Goal: Book appointment/travel/reservation

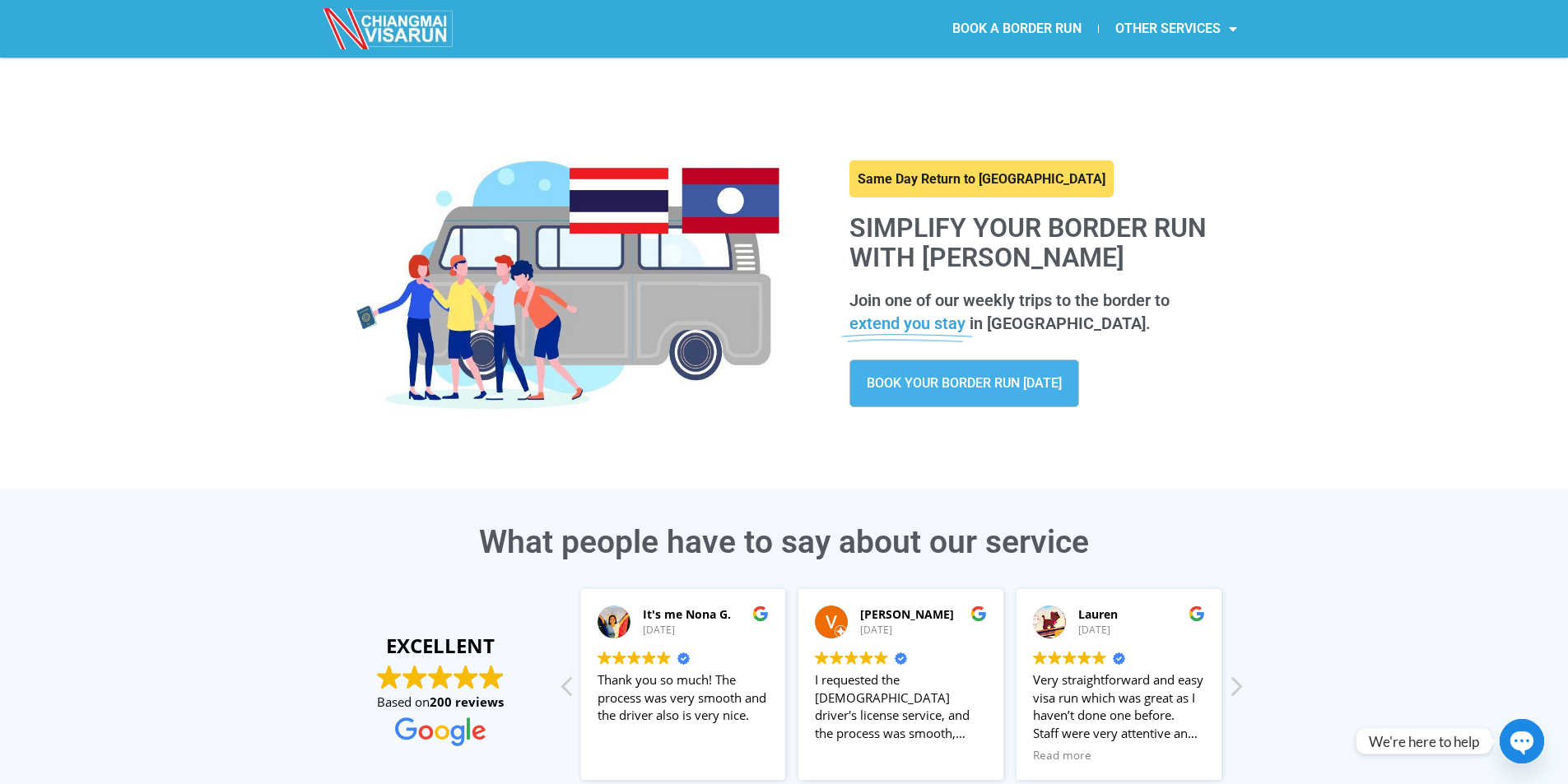
click at [1029, 382] on span "BOOK YOUR BORDER RUN [DATE]" at bounding box center [964, 383] width 195 height 13
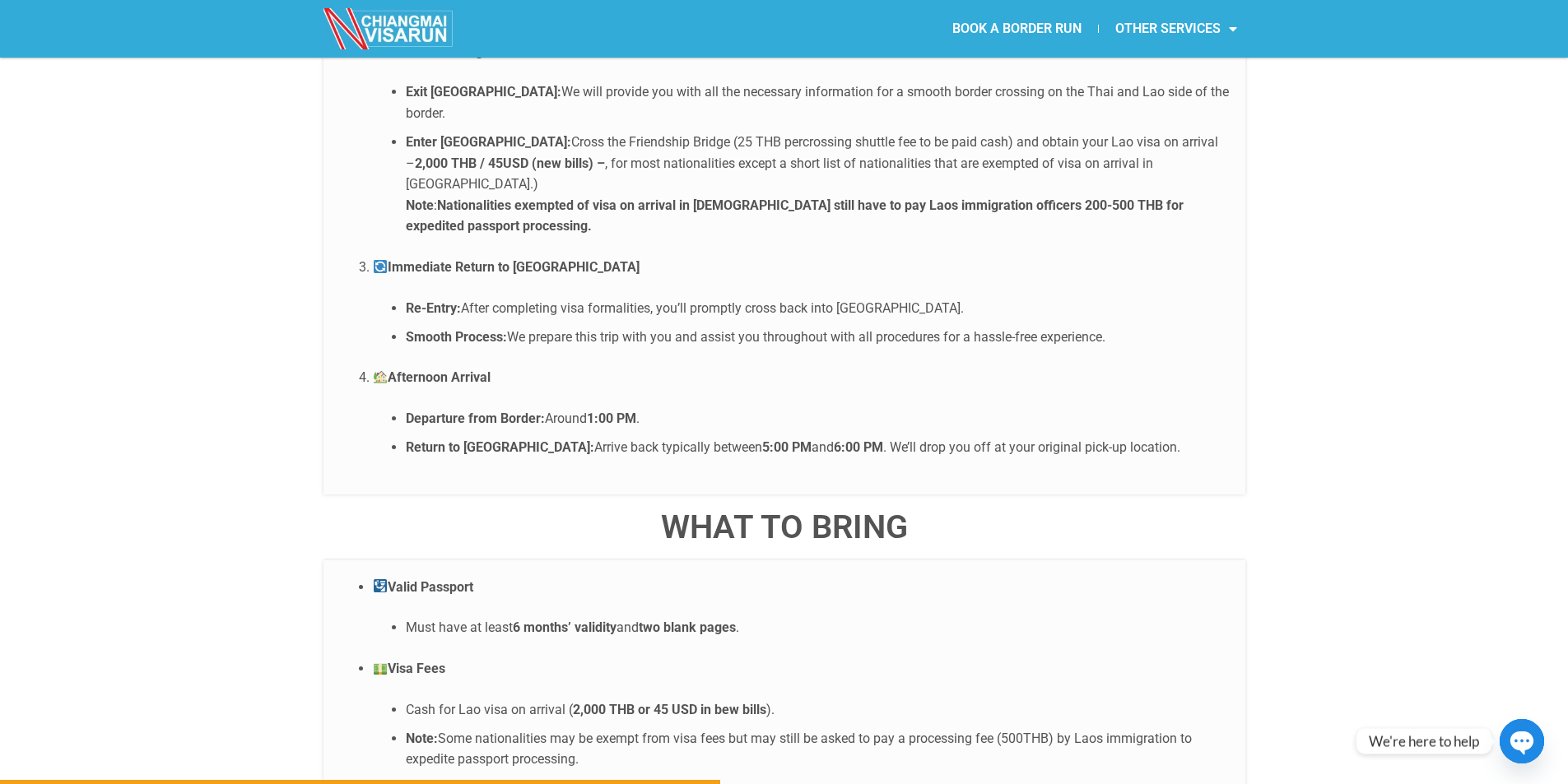
scroll to position [3747, 0]
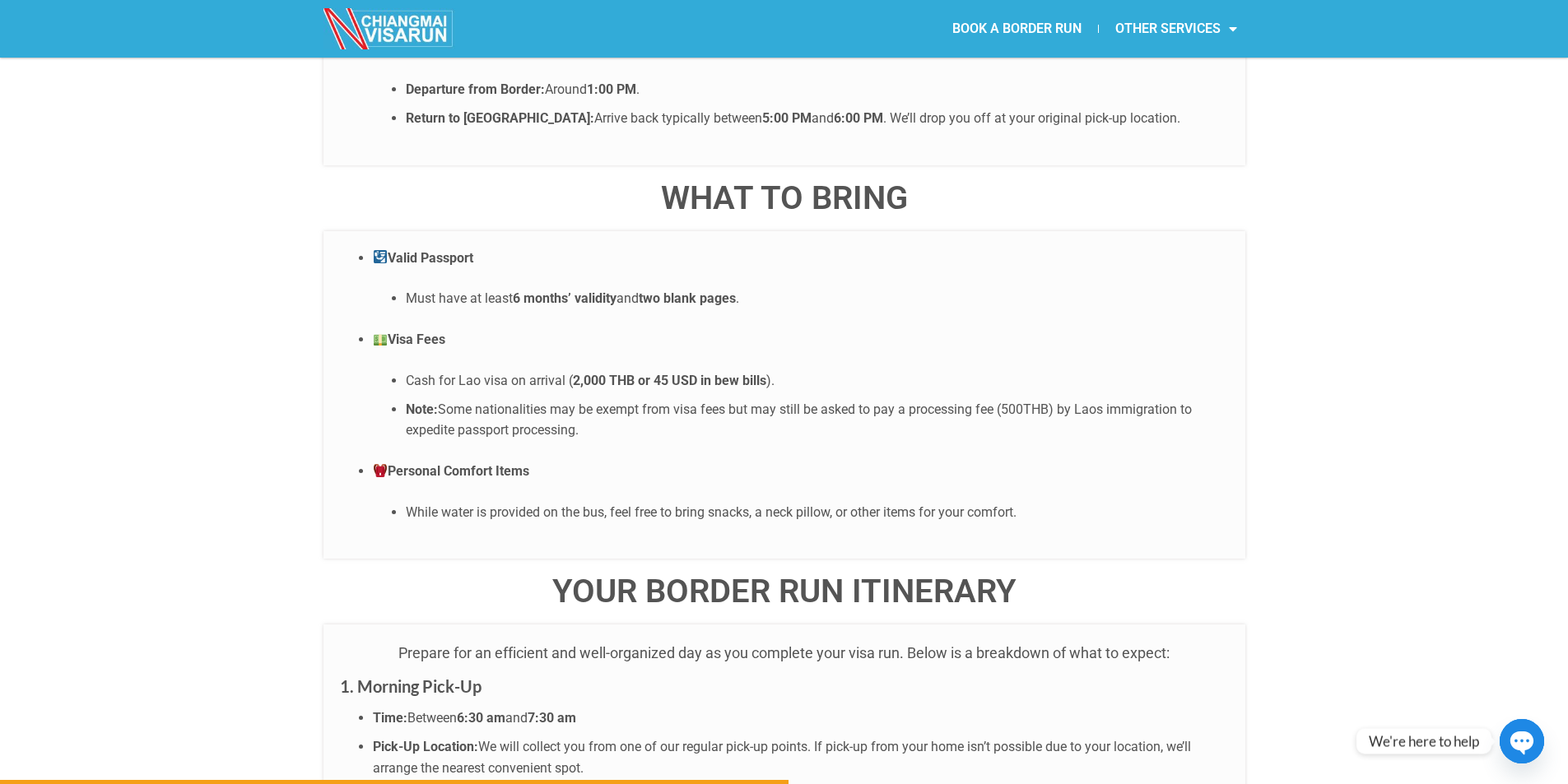
drag, startPoint x: 550, startPoint y: 518, endPoint x: 1031, endPoint y: 510, distance: 481.1
click at [1031, 575] on h4 "YOUR BORDER RUN ITINERARY" at bounding box center [785, 591] width 922 height 33
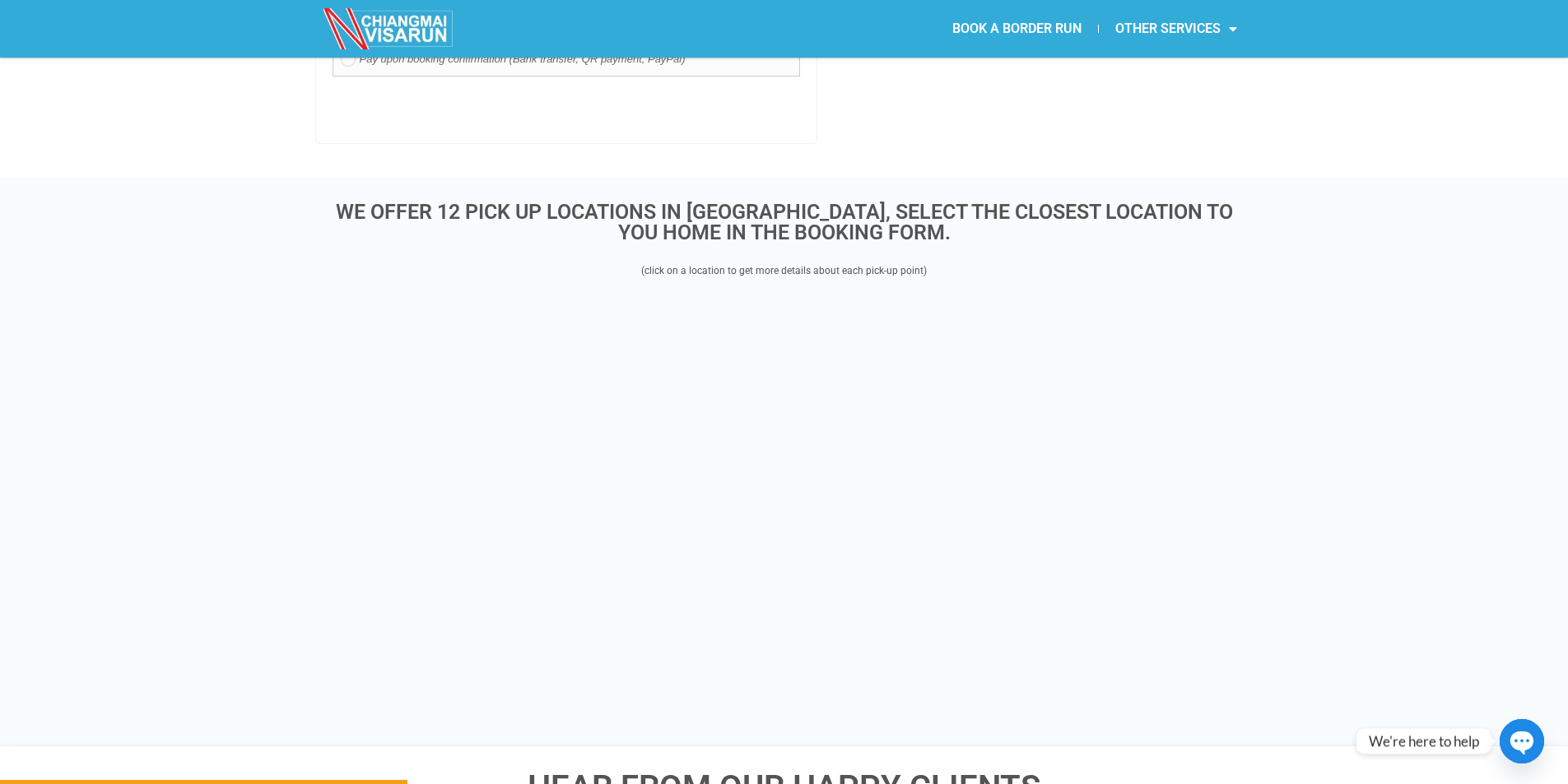
scroll to position [1936, 0]
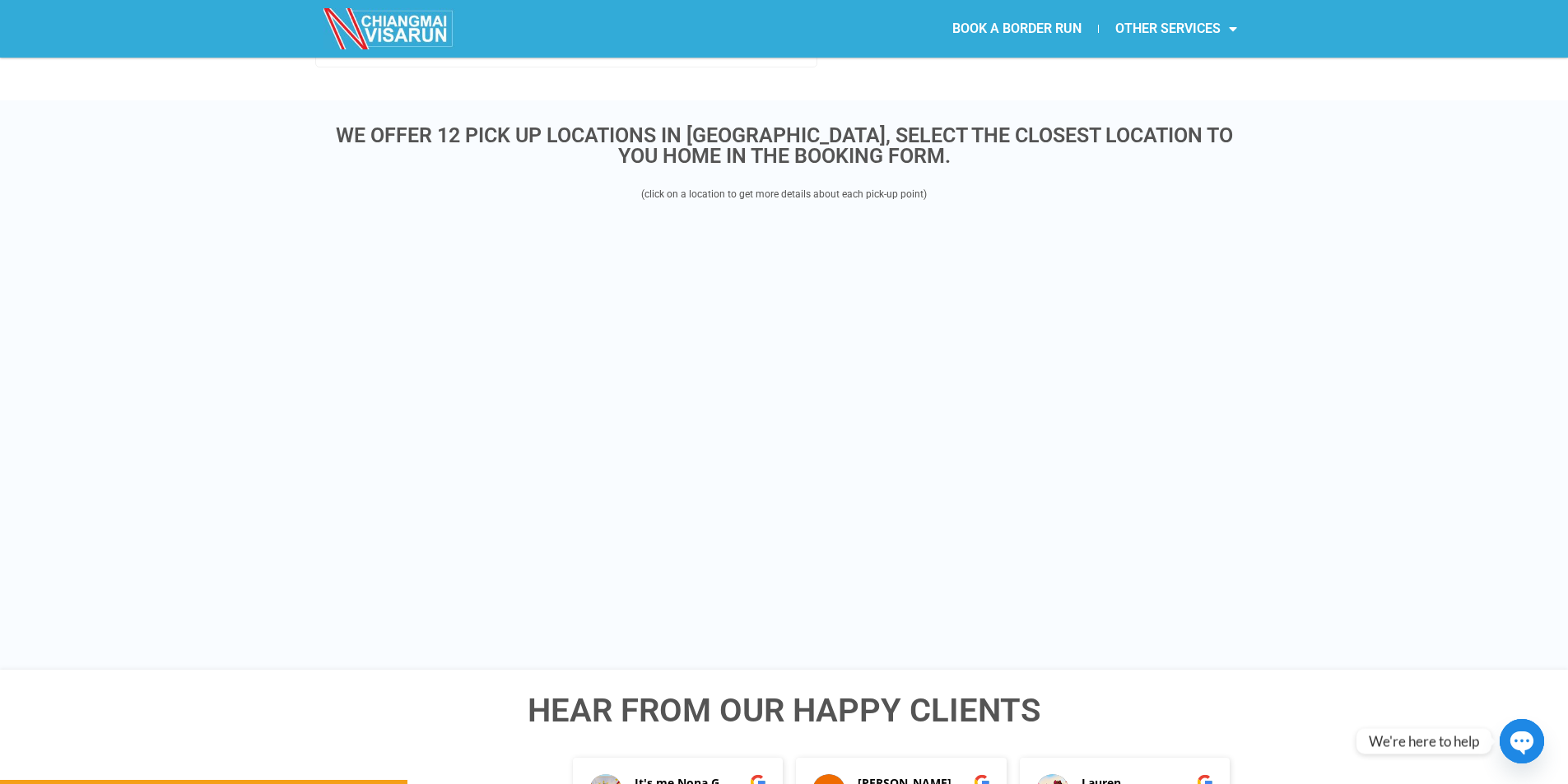
drag, startPoint x: 184, startPoint y: 158, endPoint x: 666, endPoint y: 10, distance: 504.2
click at [193, 150] on div "WE OFFER 12 PICK UP LOCATIONS IN CHIANG MAI, SELECT THE CLOSEST LOCATION TO YOU…" at bounding box center [784, 385] width 1568 height 570
